Goal: Information Seeking & Learning: Learn about a topic

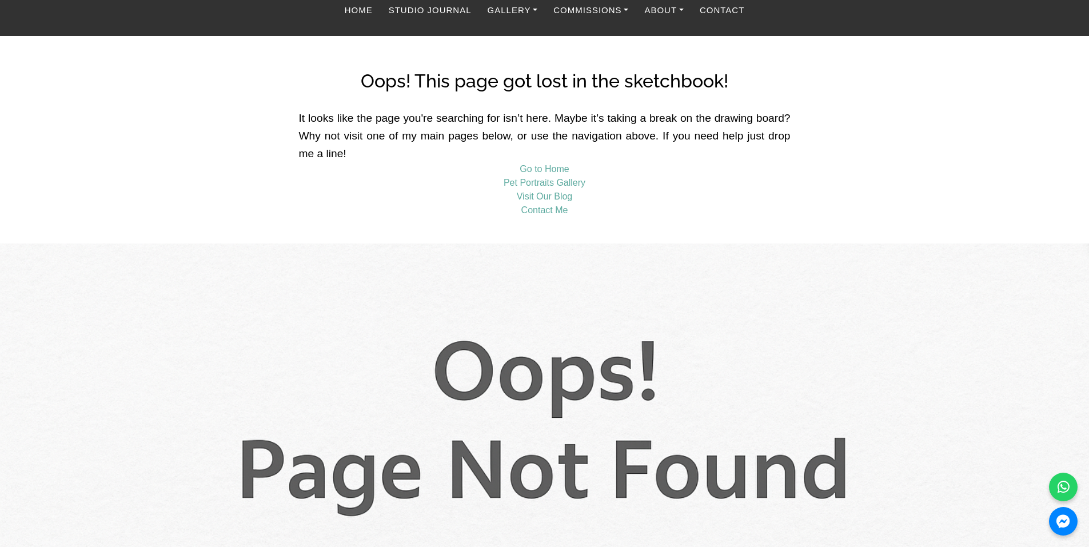
scroll to position [114, 0]
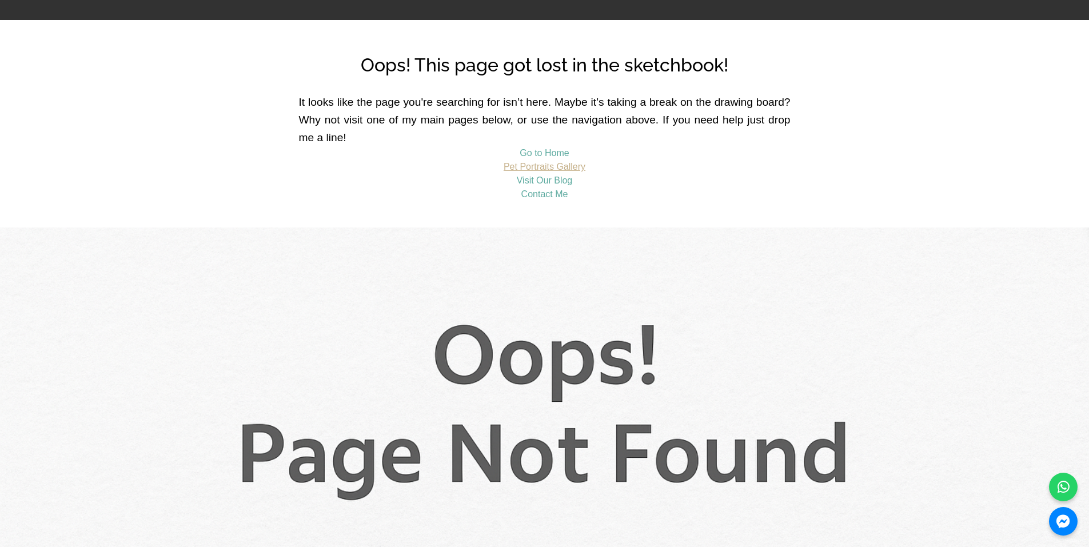
click at [565, 168] on link "Pet Portraits Gallery" at bounding box center [545, 167] width 82 height 10
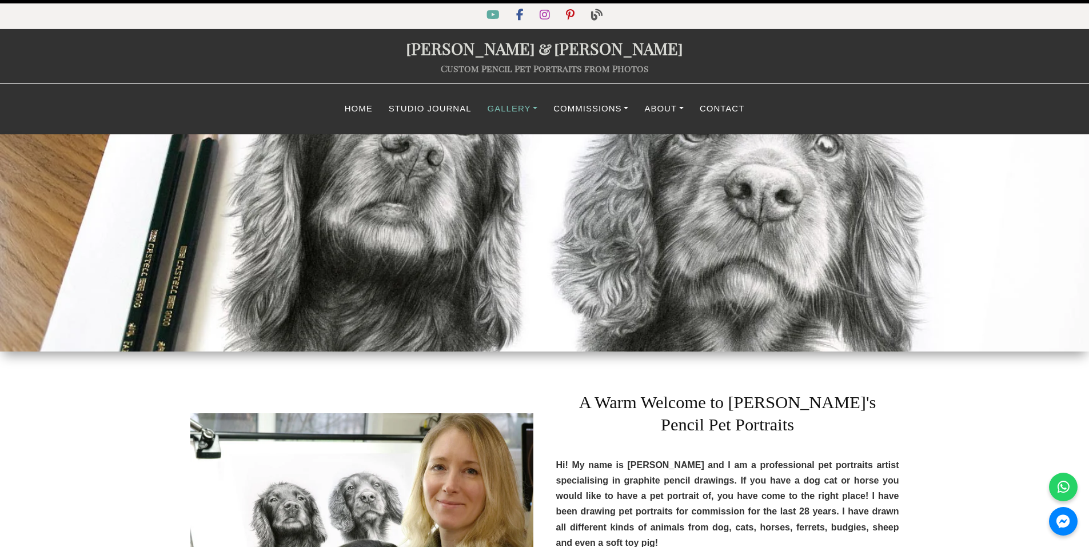
click at [528, 110] on link "Gallery" at bounding box center [513, 109] width 66 height 22
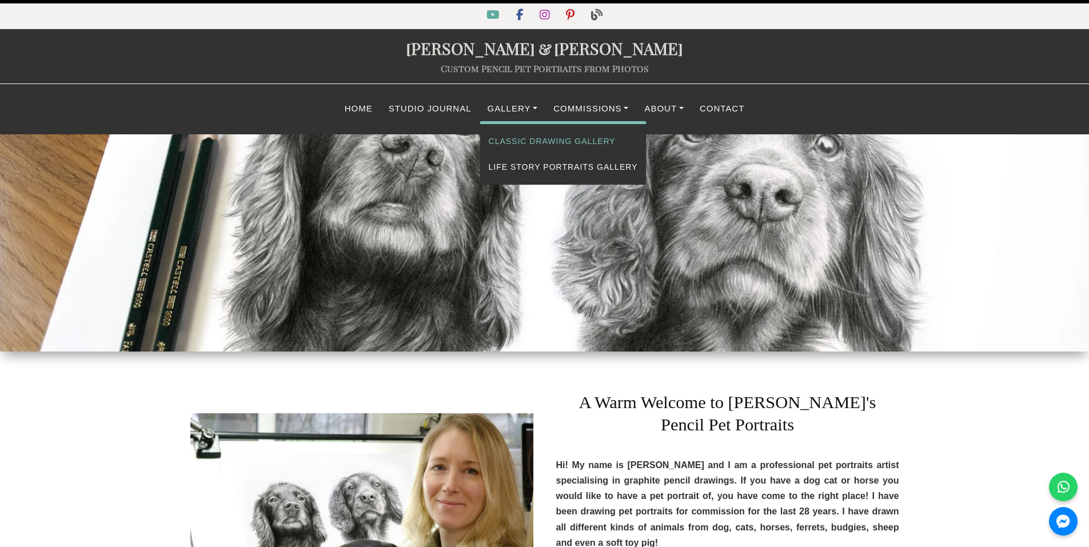
click at [547, 144] on link "Classic Drawing Gallery" at bounding box center [563, 142] width 166 height 26
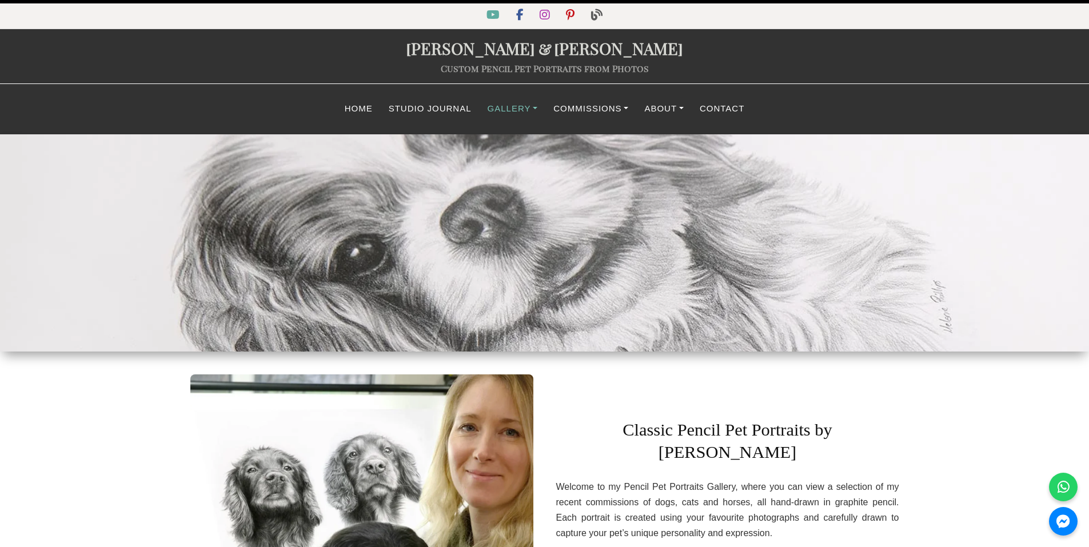
click at [509, 112] on link "Gallery" at bounding box center [513, 109] width 66 height 22
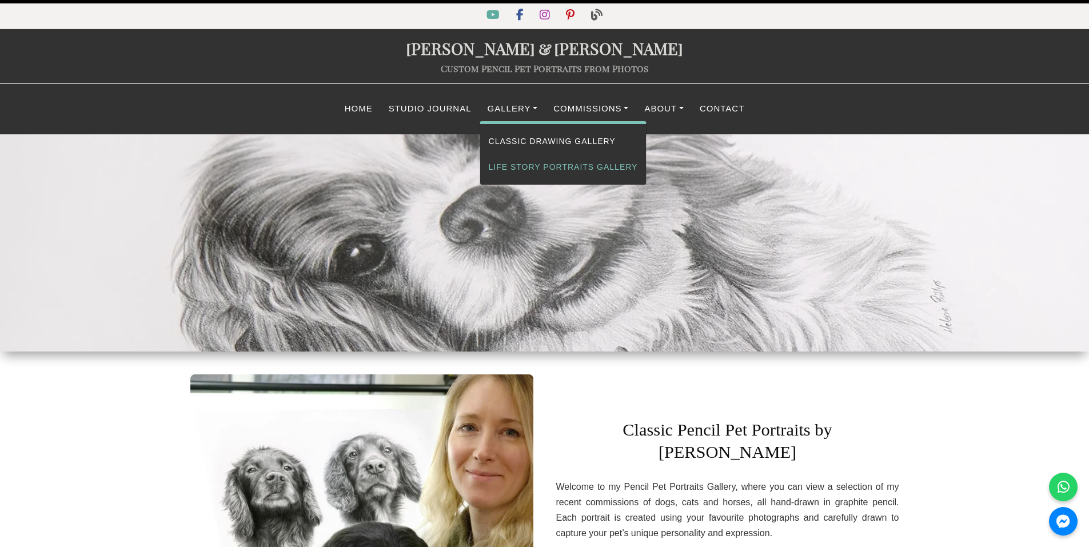
click at [532, 173] on link "Life Story Portraits Gallery" at bounding box center [563, 167] width 166 height 26
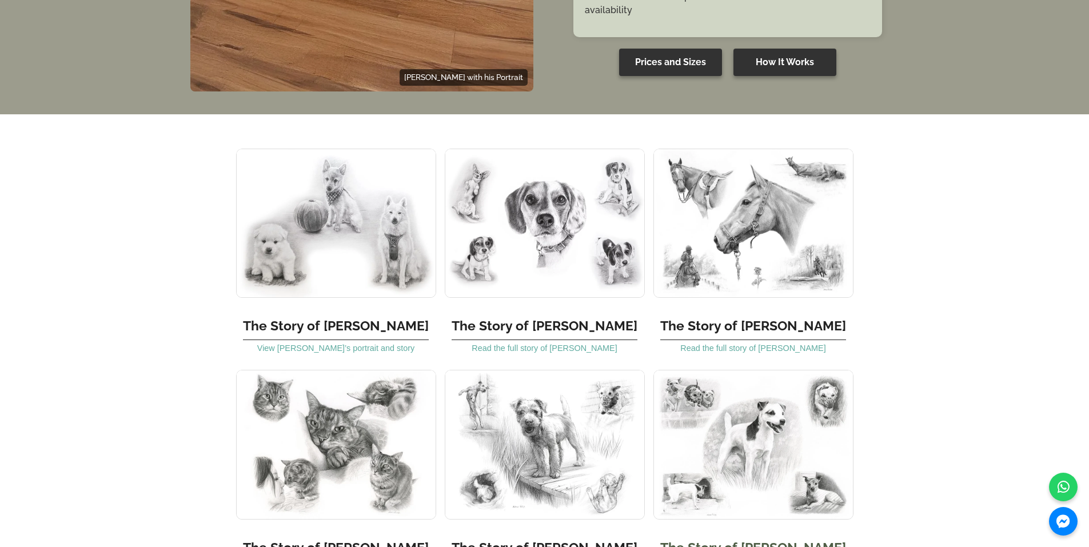
scroll to position [1315, 0]
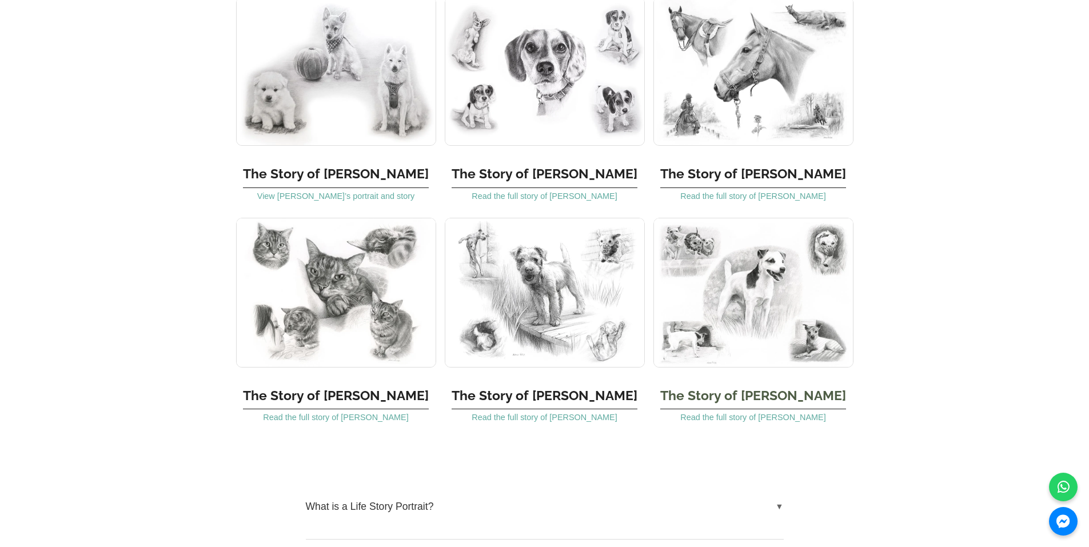
click at [780, 298] on img at bounding box center [754, 292] width 200 height 149
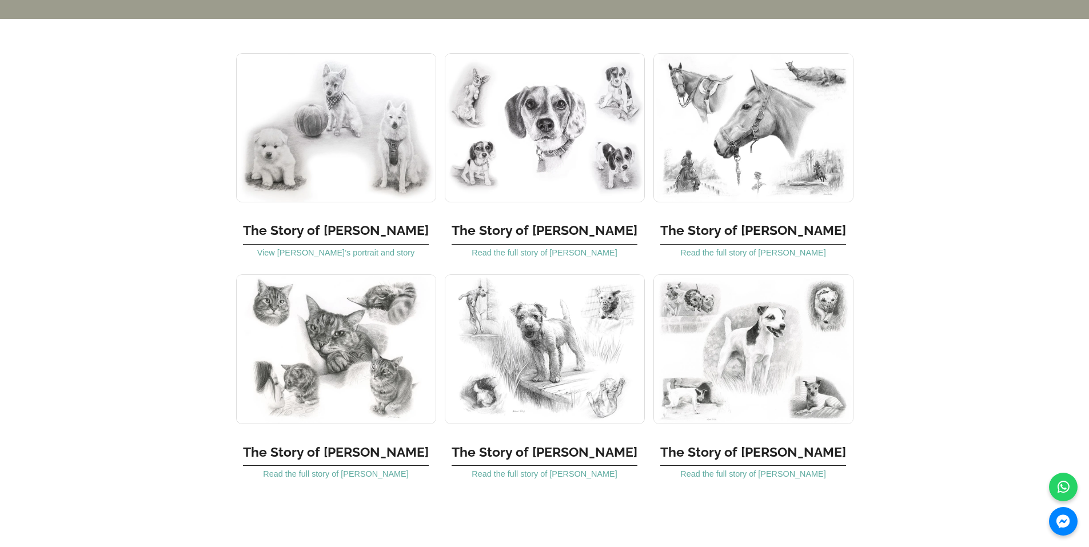
scroll to position [1258, 0]
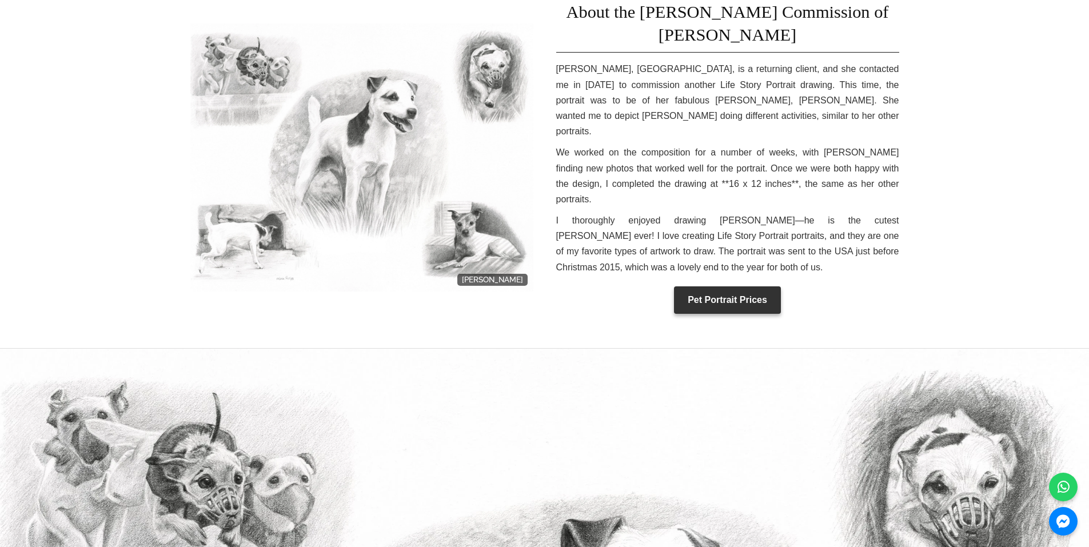
scroll to position [229, 0]
